Goal: Task Accomplishment & Management: Manage account settings

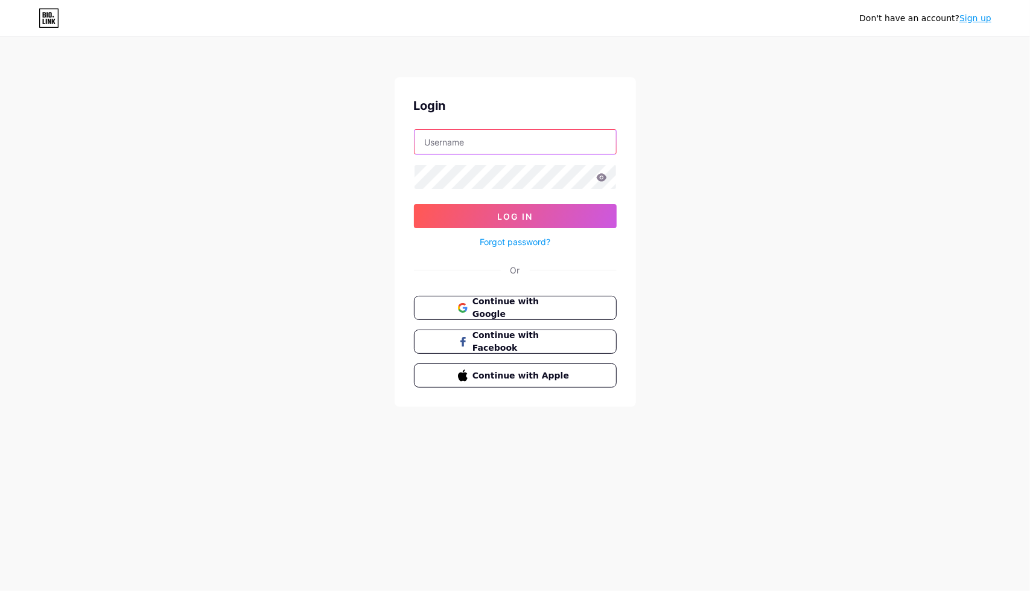
click at [462, 132] on input "text" at bounding box center [514, 142] width 201 height 24
type input "adoreyou.std@gmail.com"
click at [414, 204] on button "Log In" at bounding box center [515, 216] width 203 height 24
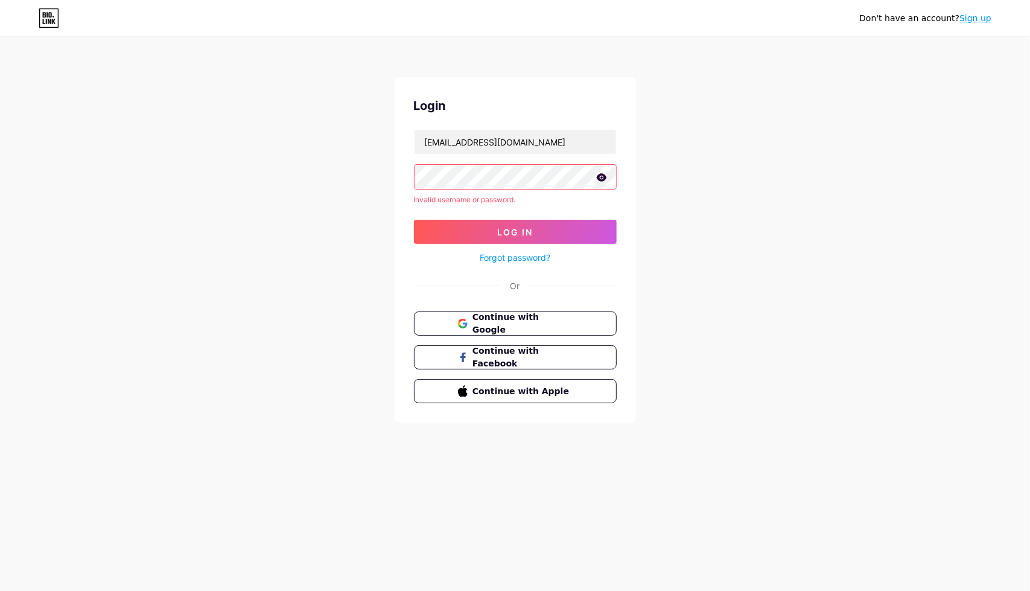
click at [601, 178] on icon at bounding box center [601, 177] width 10 height 8
click at [472, 161] on form "adoreyou.std@gmail.com Invalid username or password. Log In Forgot password?" at bounding box center [515, 197] width 203 height 136
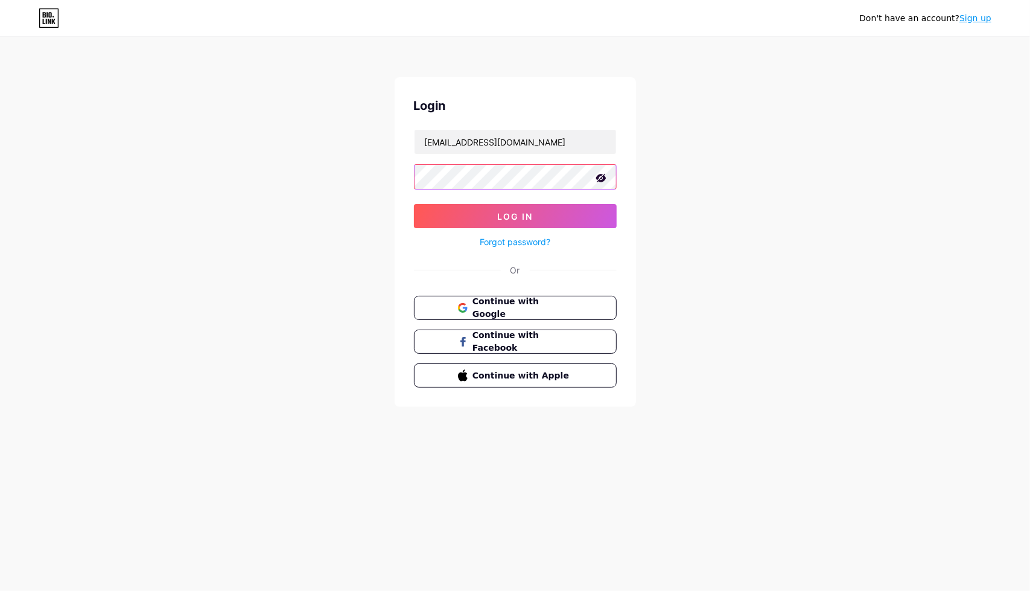
click at [414, 204] on button "Log In" at bounding box center [515, 216] width 203 height 24
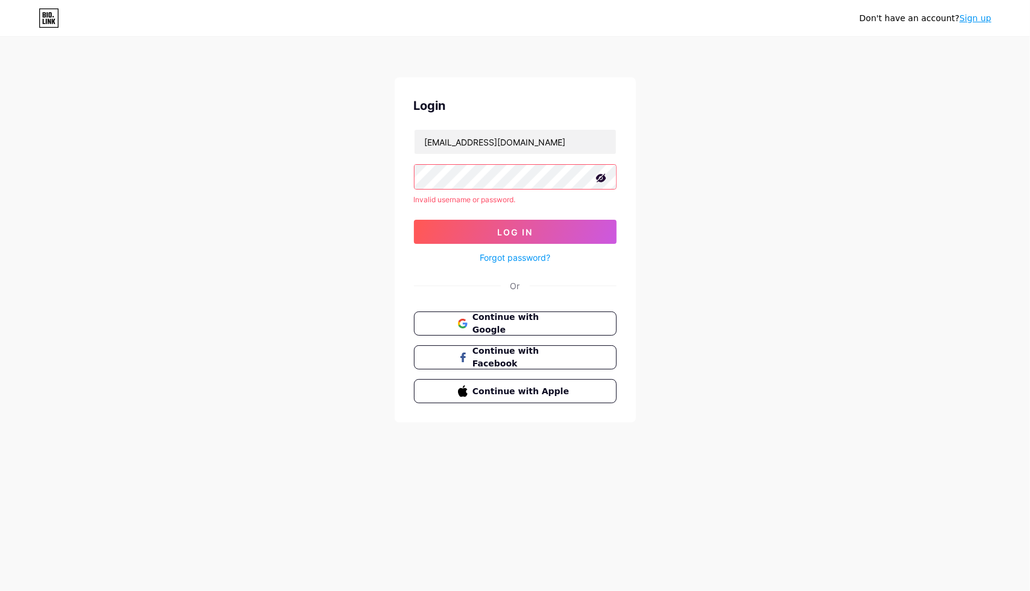
click at [414, 220] on button "Log In" at bounding box center [515, 232] width 203 height 24
click at [515, 256] on link "Forgot password?" at bounding box center [515, 257] width 71 height 13
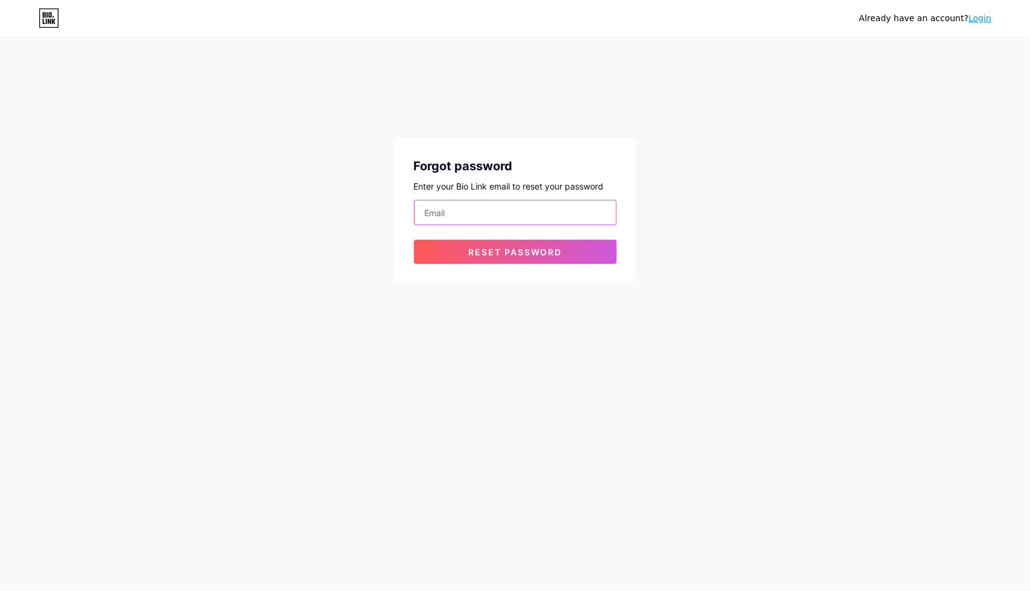
click at [539, 203] on input "email" at bounding box center [514, 212] width 201 height 24
type input "adoreyou.std@gmail.com"
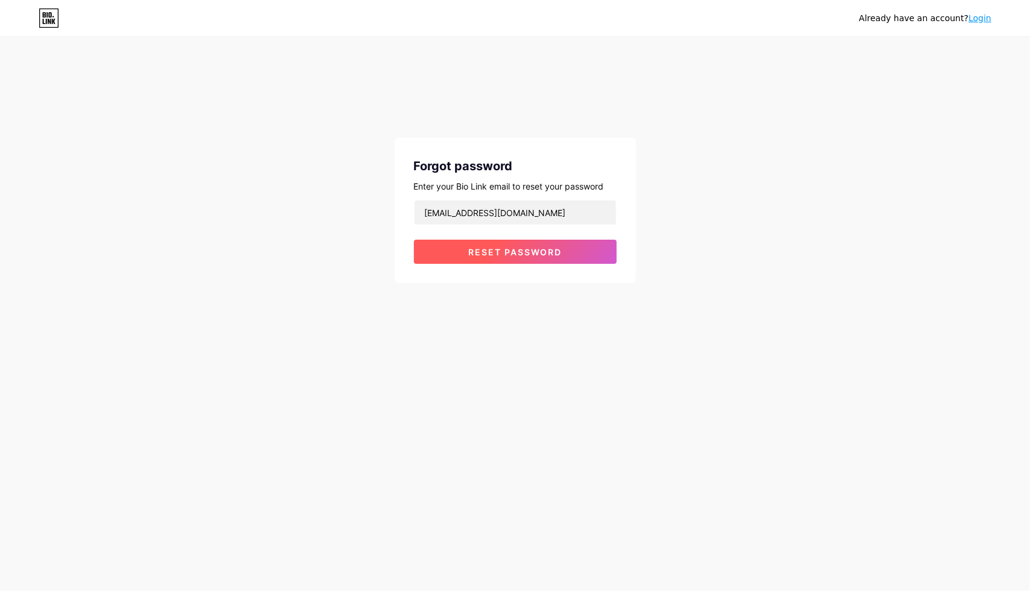
click at [508, 250] on span "Reset password" at bounding box center [515, 252] width 94 height 10
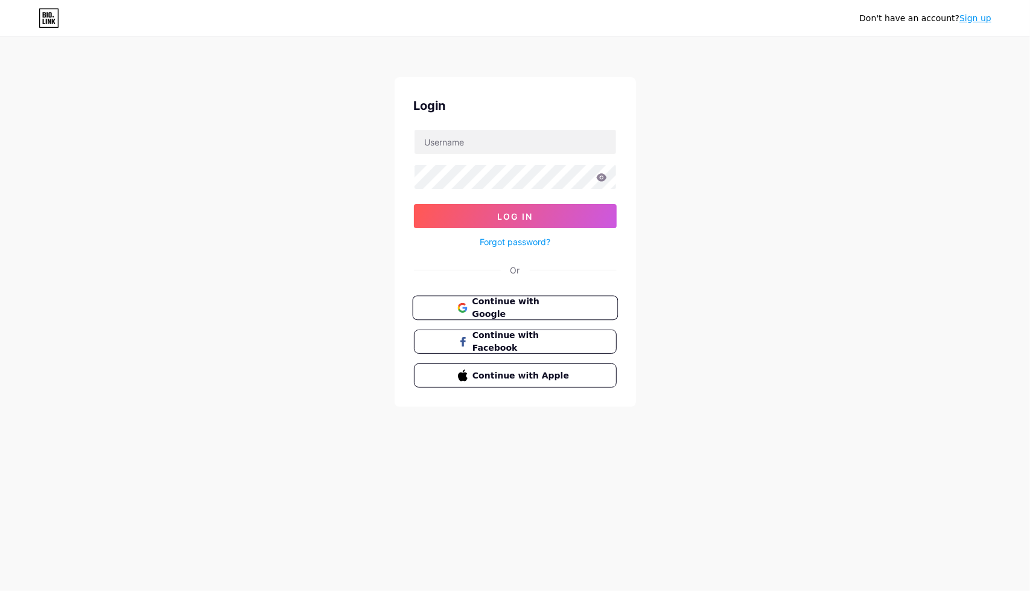
click at [544, 311] on span "Continue with Google" at bounding box center [522, 308] width 101 height 26
click at [488, 139] on input "text" at bounding box center [514, 142] width 201 height 24
click at [699, 298] on div "Don't have an account? Sign up Login Log In Forgot password? Or Continue with G…" at bounding box center [515, 222] width 1030 height 445
click at [504, 241] on link "Forgot password?" at bounding box center [515, 241] width 71 height 13
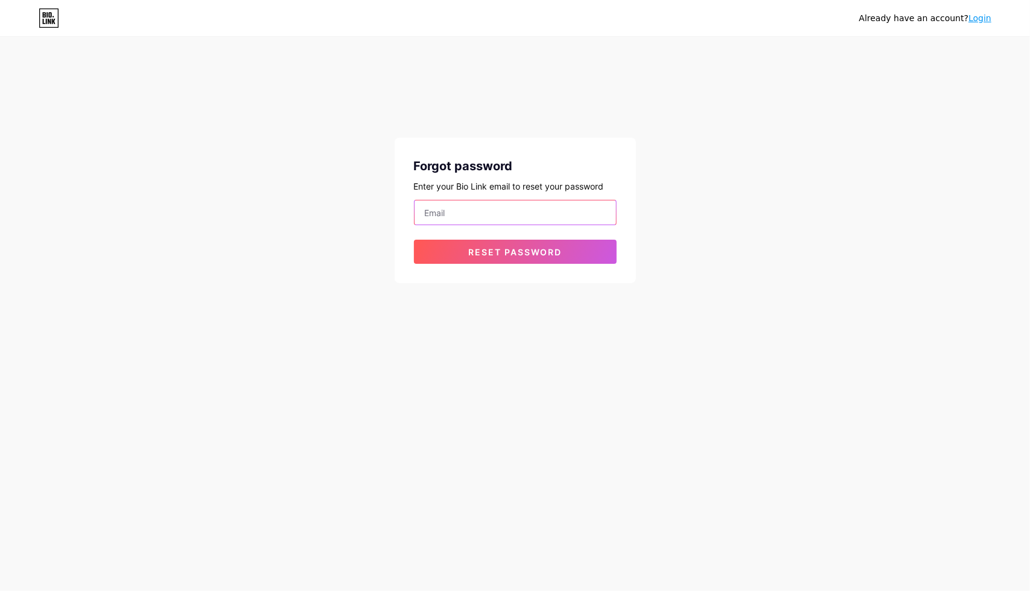
click at [477, 223] on input "email" at bounding box center [514, 212] width 201 height 24
type input "adoreyou.std@gmail.com"
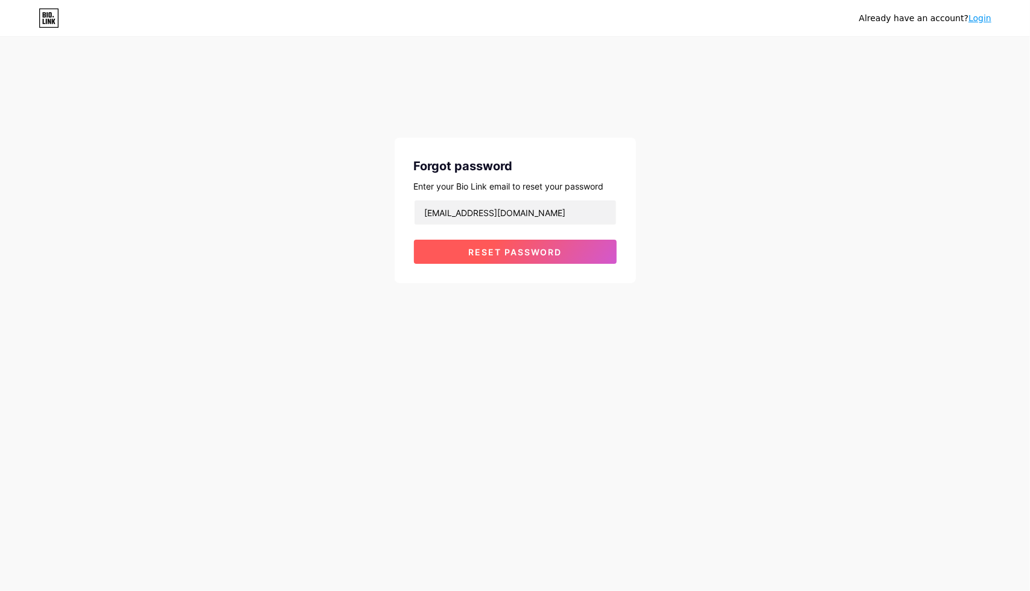
click at [490, 252] on span "Reset password" at bounding box center [515, 252] width 94 height 10
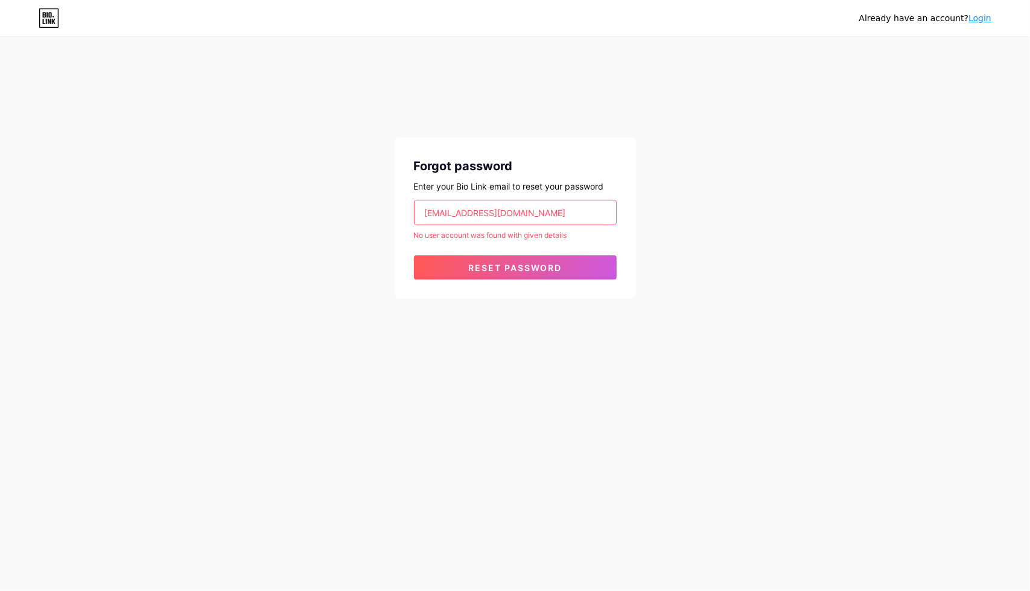
click at [543, 203] on input "adoreyou.std@gmail.com" at bounding box center [514, 212] width 201 height 24
click at [540, 217] on input "adoreyou.std@gmail.com" at bounding box center [514, 212] width 201 height 24
type input "freesianguyen@gmail.com"
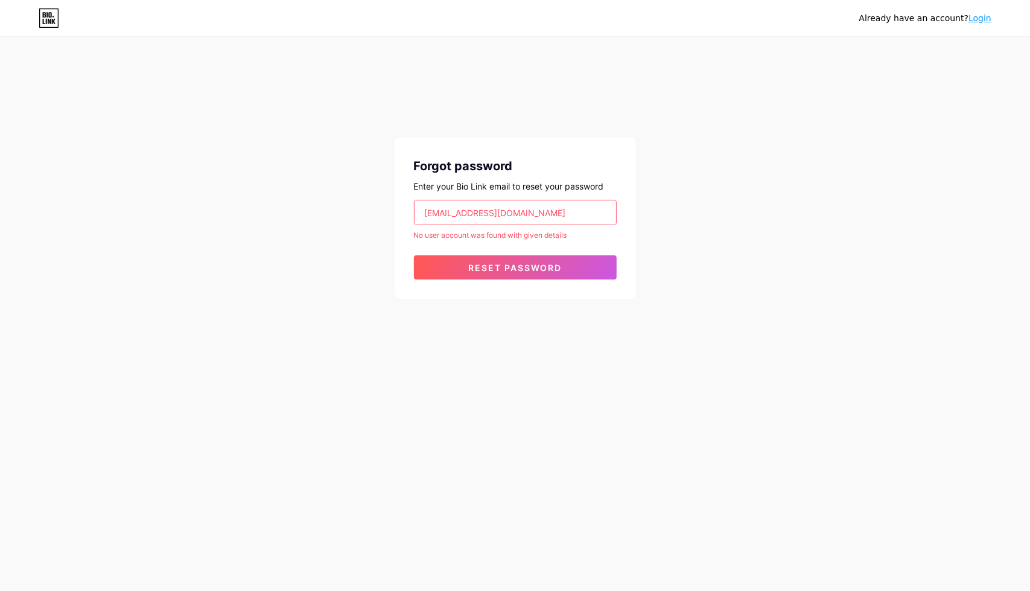
click at [414, 255] on button "Reset password" at bounding box center [515, 267] width 203 height 24
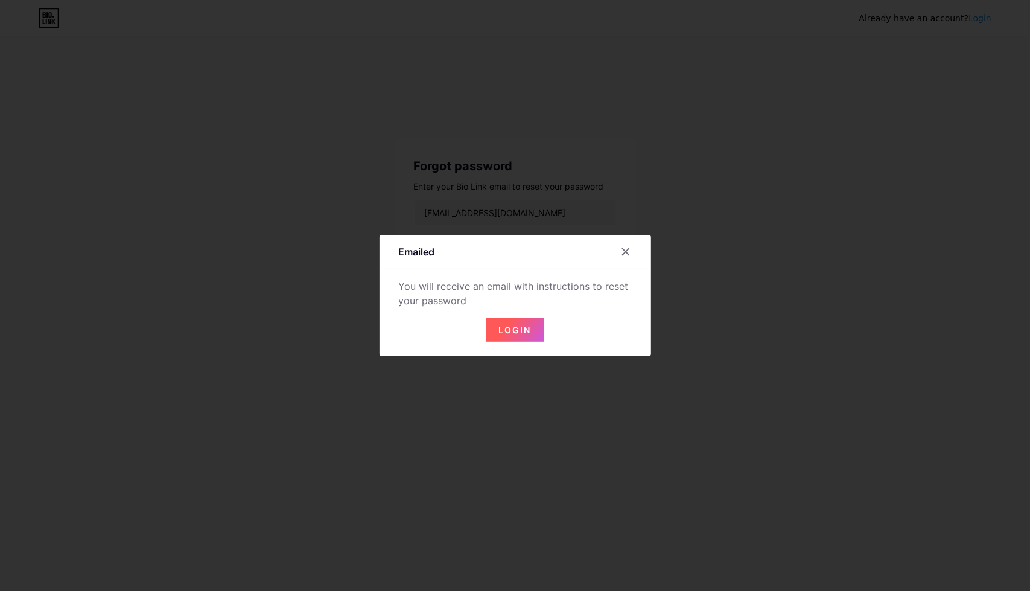
click at [517, 335] on button "Login" at bounding box center [515, 329] width 58 height 24
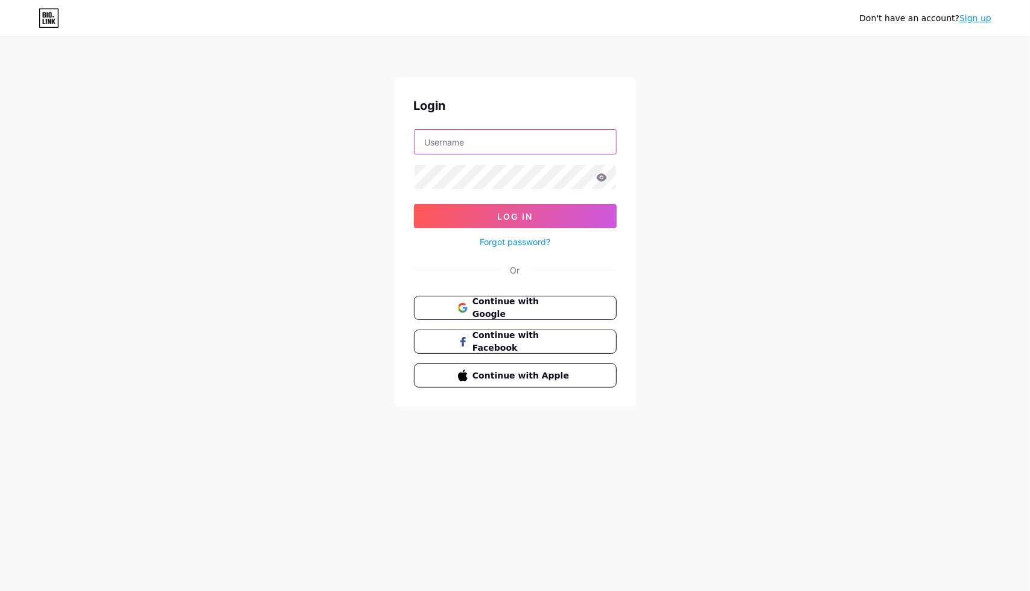
click at [509, 153] on input "text" at bounding box center [514, 142] width 201 height 24
type input "freesianguyen@gmail.com"
click at [414, 204] on button "Log In" at bounding box center [515, 216] width 203 height 24
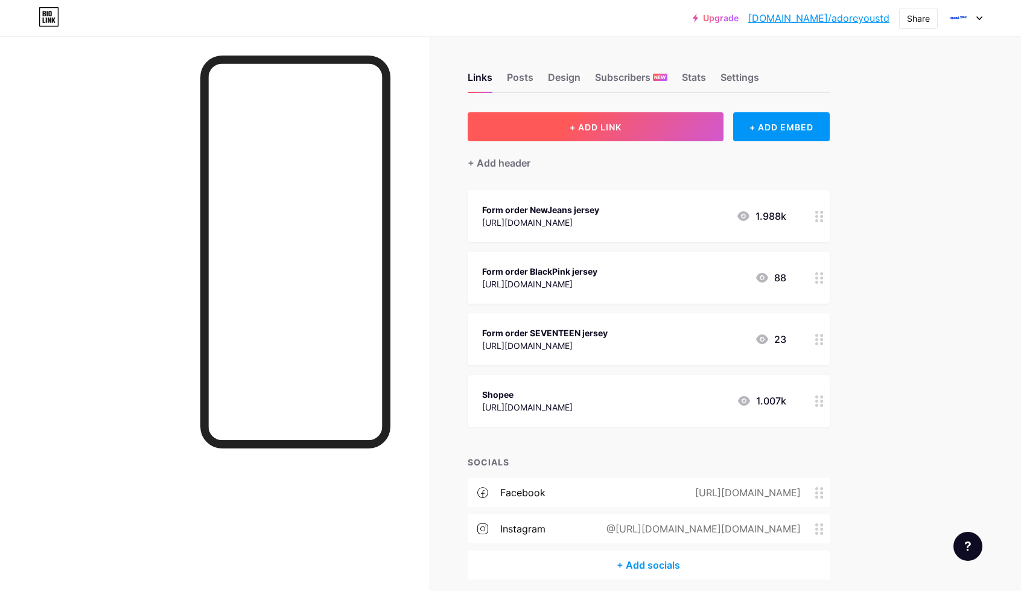
click at [606, 119] on button "+ ADD LINK" at bounding box center [596, 126] width 256 height 29
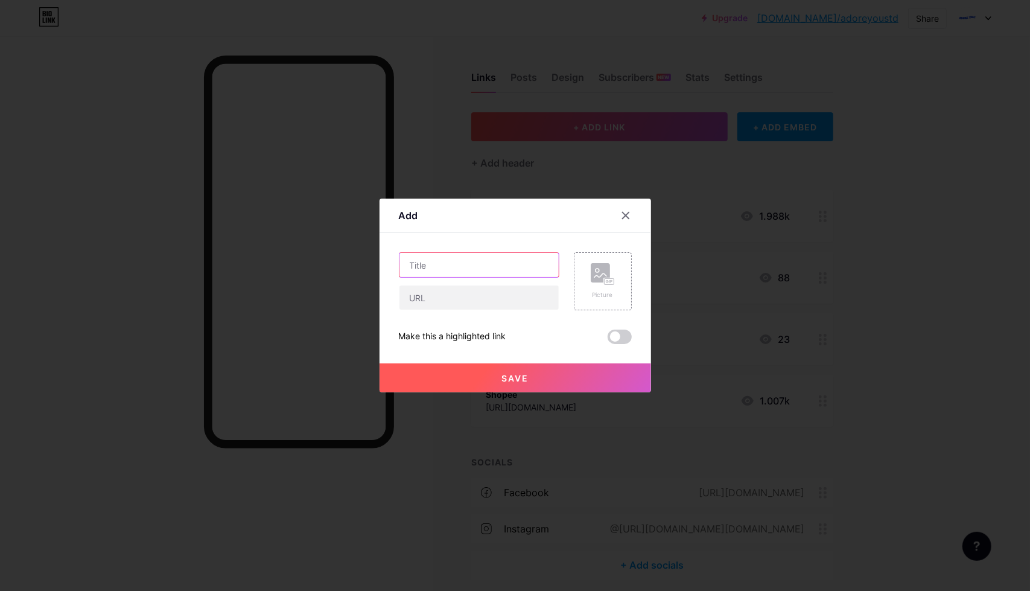
click at [455, 259] on input "text" at bounding box center [478, 265] width 159 height 24
click at [434, 301] on input "text" at bounding box center [478, 297] width 159 height 24
paste input "https://docs.google.com/forms/d/e/1FAIpQLSd1DHsS_YVL-QBYwTj16uyfAOwfHrHbfT7Lqzw…"
type input "https://docs.google.com/forms/d/e/1FAIpQLSd1DHsS_YVL-QBYwTj16uyfAOwfHrHbfT7Lqzw…"
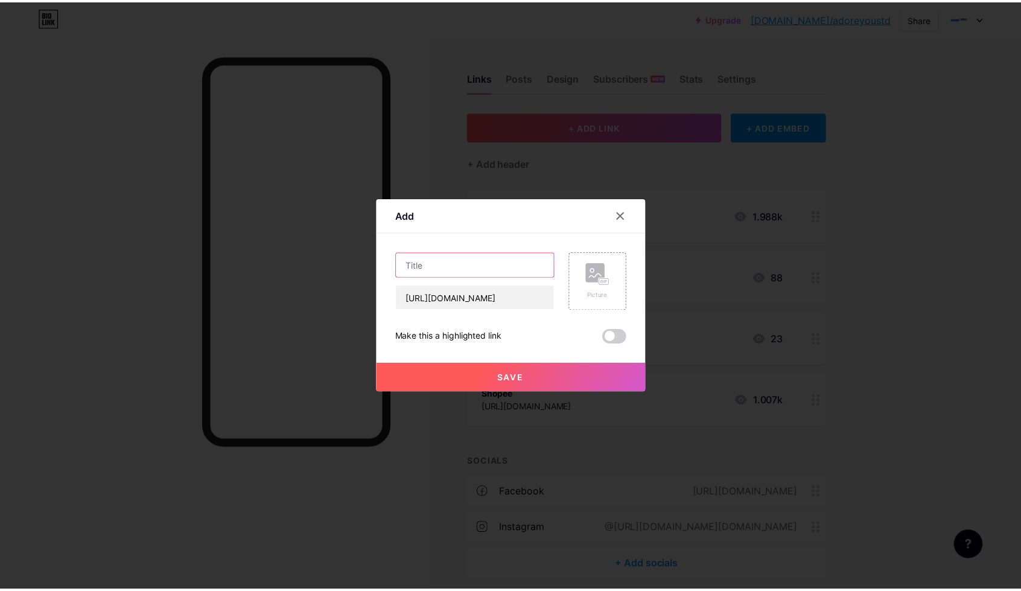
scroll to position [0, 0]
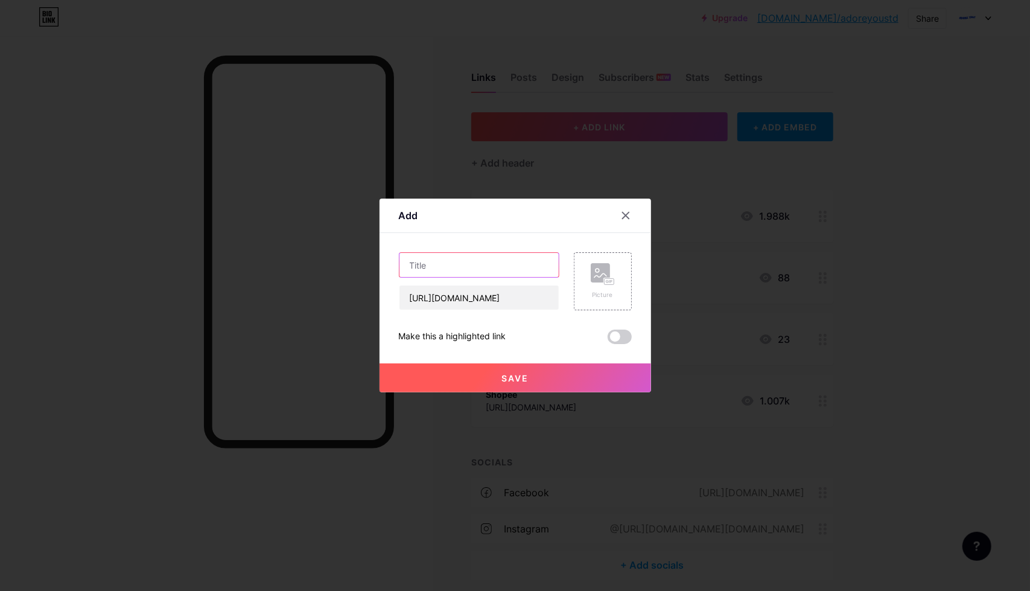
click at [442, 262] on input "text" at bounding box center [478, 265] width 159 height 24
type input "Form order TWICE jersey"
click at [580, 341] on div "Make this a highlighted link" at bounding box center [515, 336] width 233 height 14
click at [616, 337] on span at bounding box center [619, 336] width 24 height 14
click at [607, 340] on input "checkbox" at bounding box center [607, 340] width 0 height 0
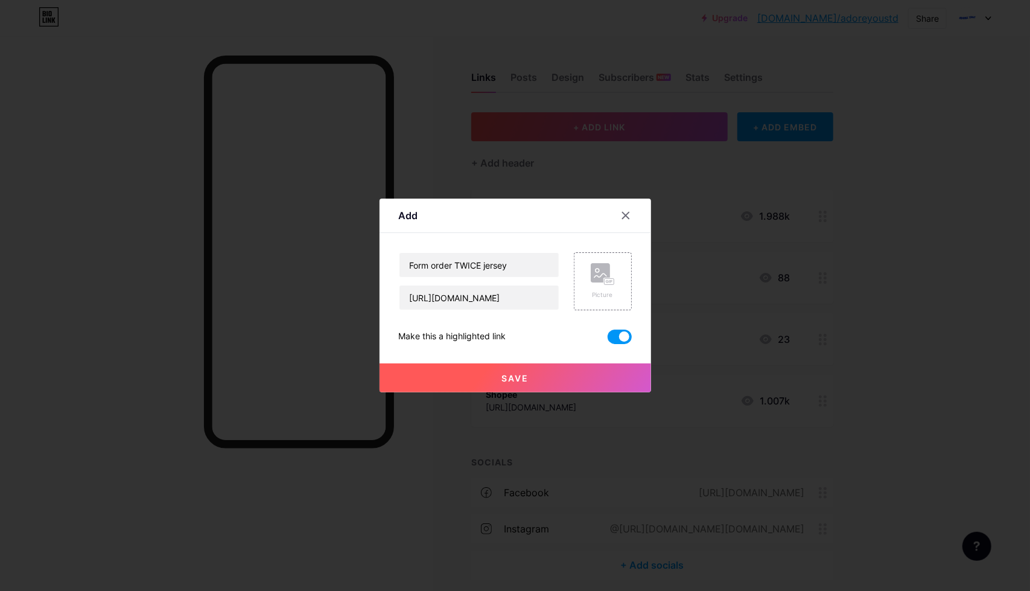
click at [506, 378] on span "Save" at bounding box center [514, 378] width 27 height 10
